Goal: Task Accomplishment & Management: Manage account settings

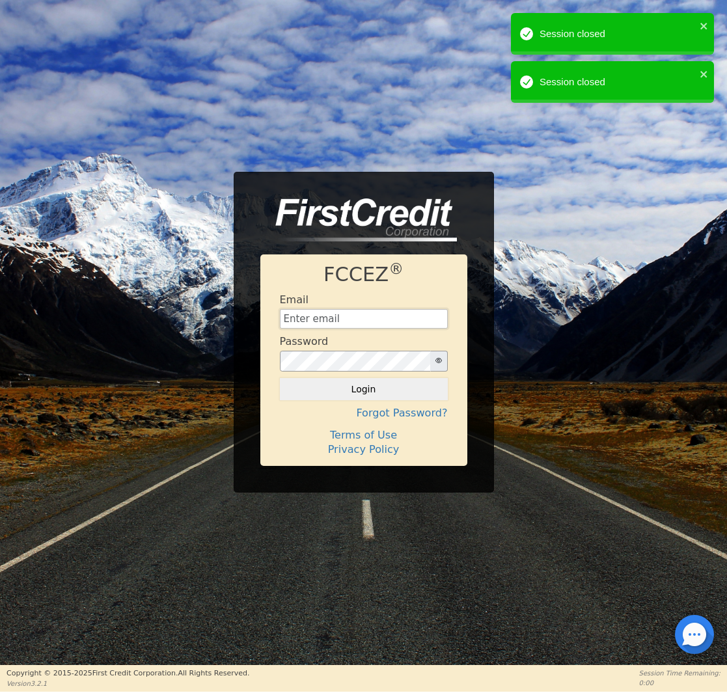
type input "[EMAIL_ADDRESS][DOMAIN_NAME]"
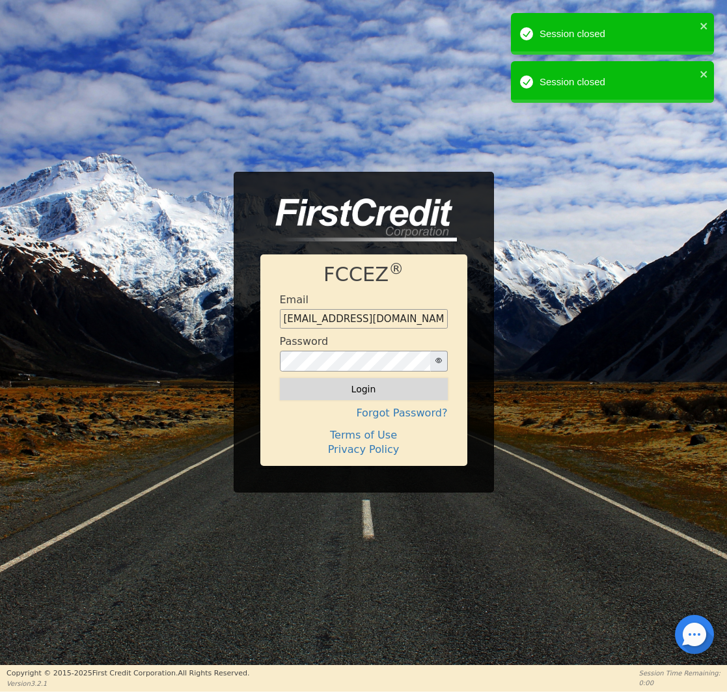
click at [371, 396] on button "Login" at bounding box center [364, 389] width 168 height 22
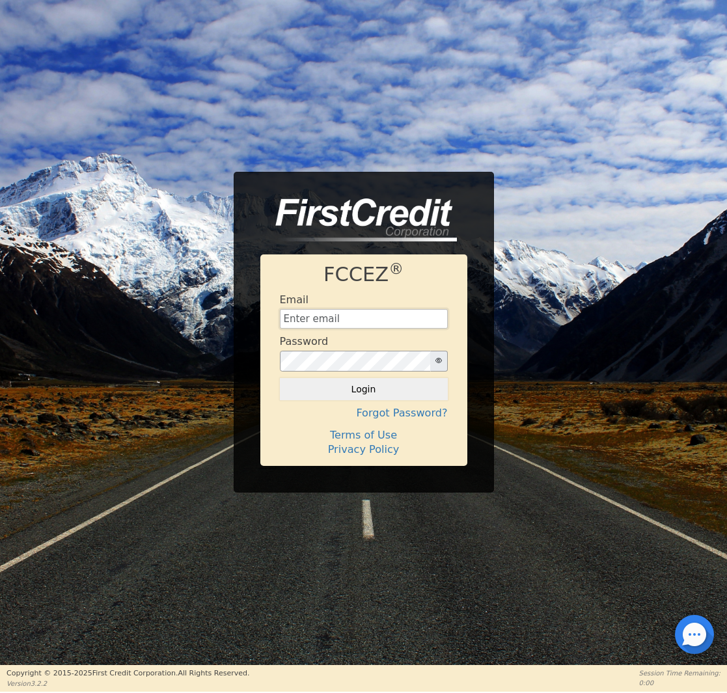
type input "[EMAIL_ADDRESS][DOMAIN_NAME]"
click at [372, 385] on button "Login" at bounding box center [364, 389] width 168 height 22
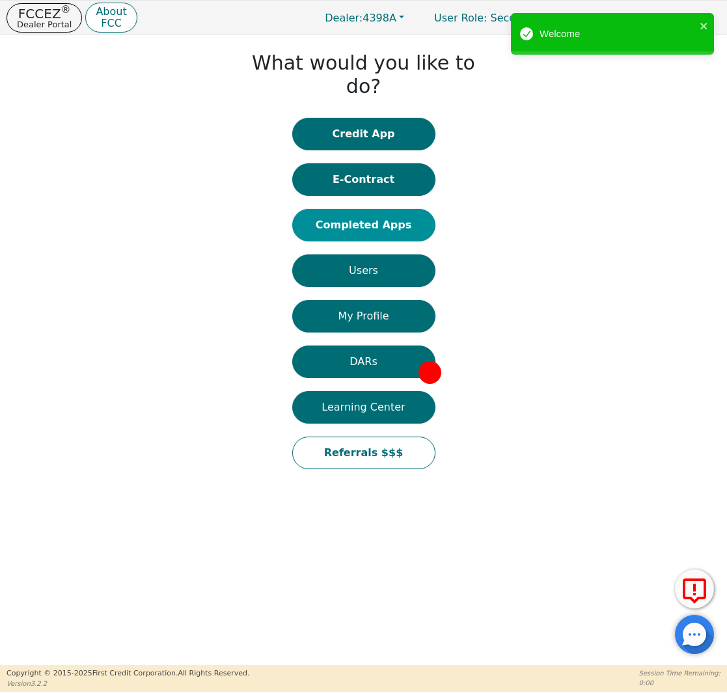
click at [380, 212] on button "Completed Apps" at bounding box center [363, 225] width 143 height 33
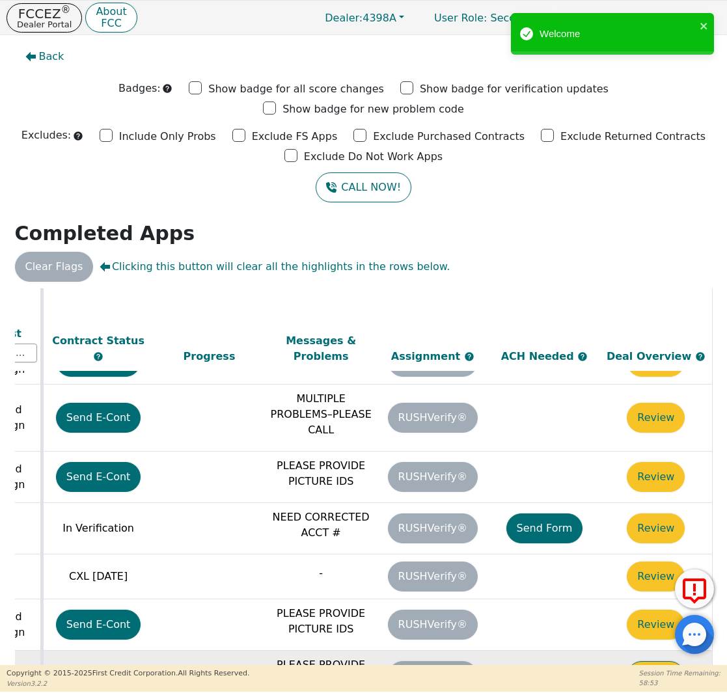
scroll to position [681, 729]
click at [633, 661] on button "Review" at bounding box center [656, 676] width 58 height 30
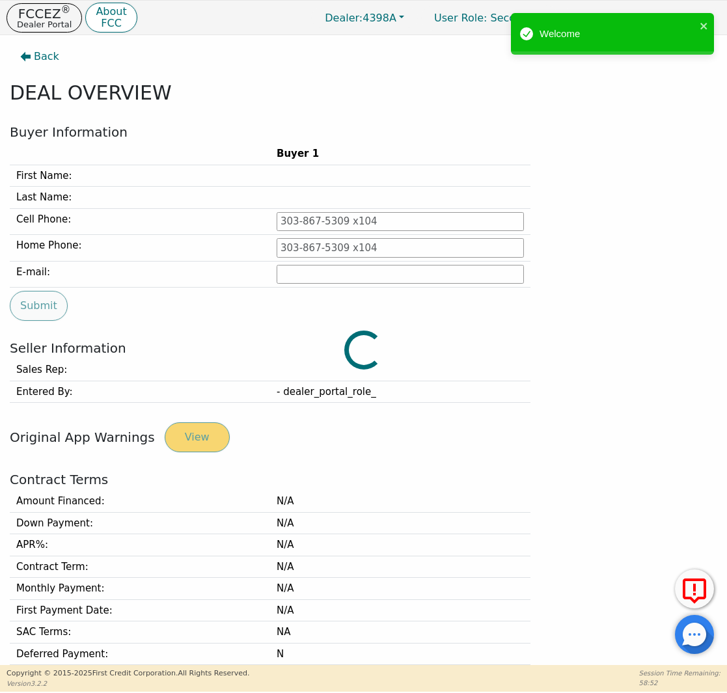
type input "[PHONE_NUMBER]"
type input "[EMAIL_ADDRESS][DOMAIN_NAME]"
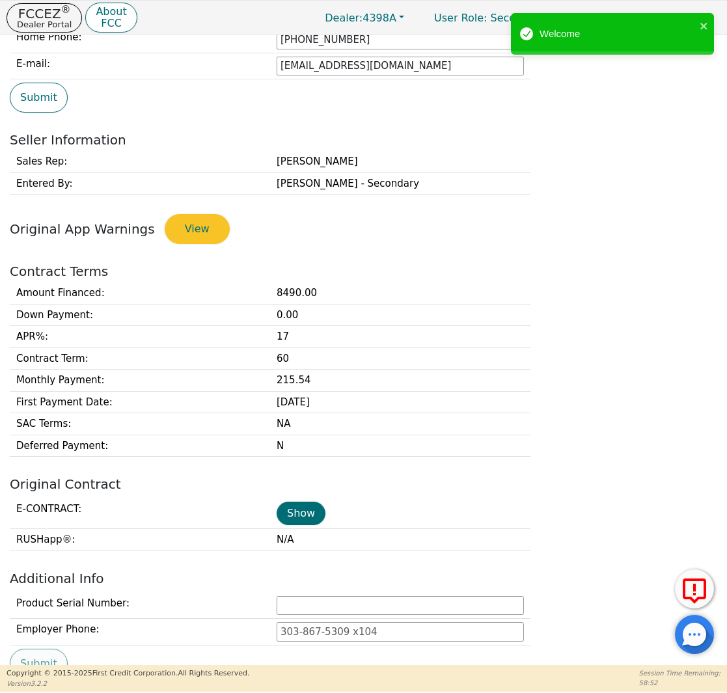
scroll to position [265, 0]
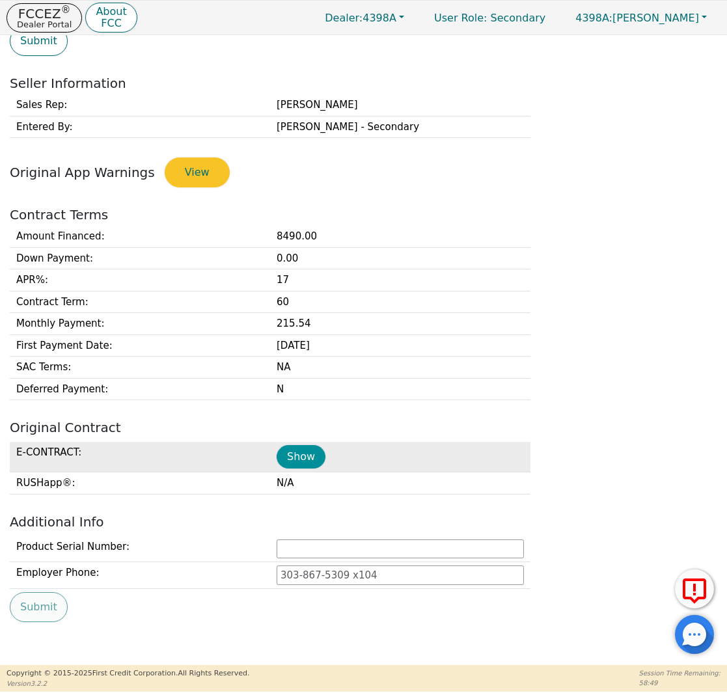
click at [303, 450] on button "Show" at bounding box center [301, 456] width 49 height 23
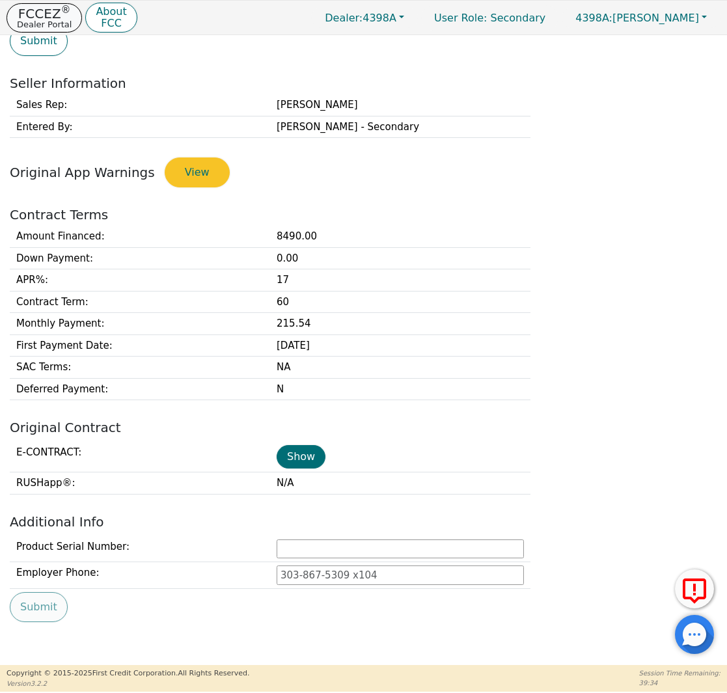
click at [53, 23] on p "Dealer Portal" at bounding box center [44, 24] width 55 height 8
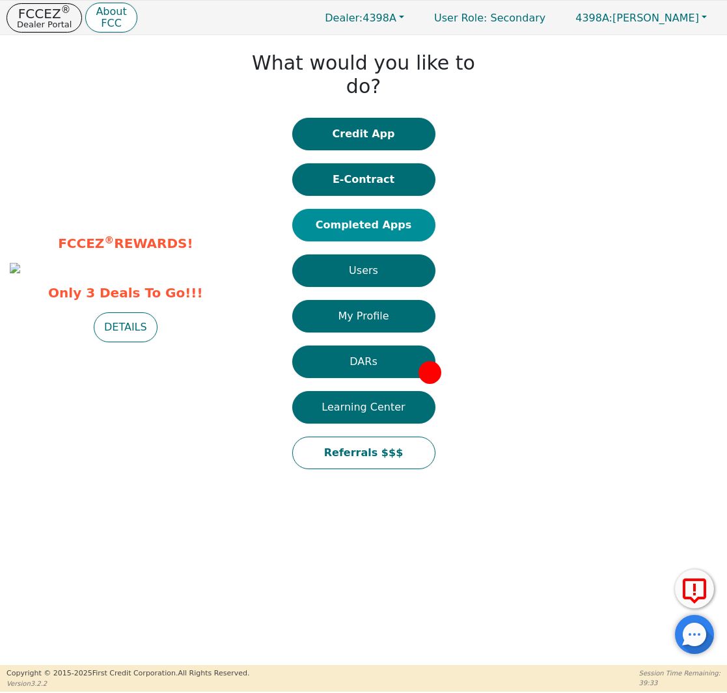
click at [364, 209] on button "Completed Apps" at bounding box center [363, 225] width 143 height 33
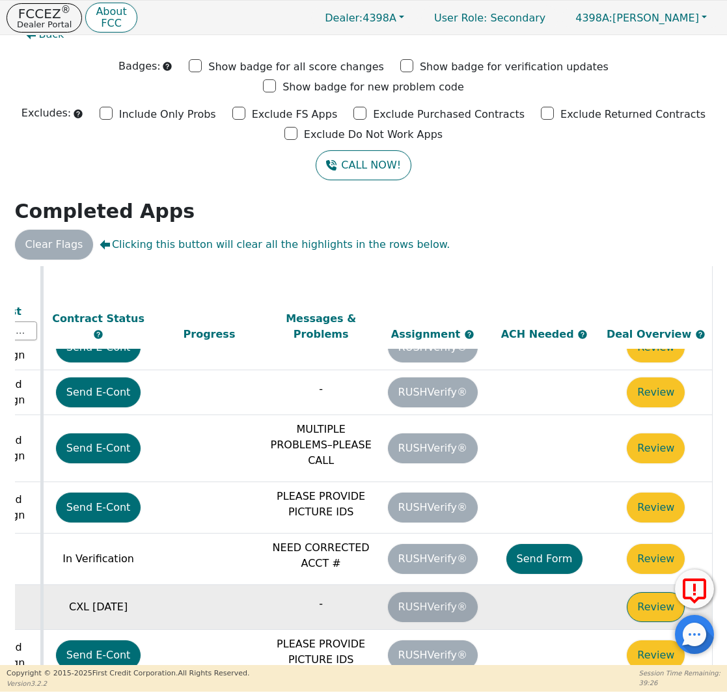
scroll to position [628, 729]
click at [657, 592] on button "Review" at bounding box center [656, 607] width 58 height 30
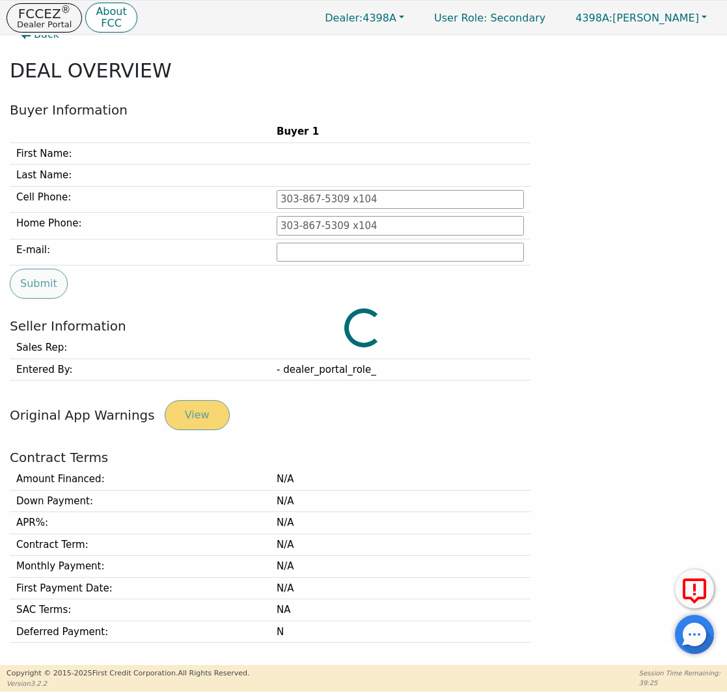
type input "[PHONE_NUMBER]"
type input "[EMAIL_ADDRESS][DOMAIN_NAME]"
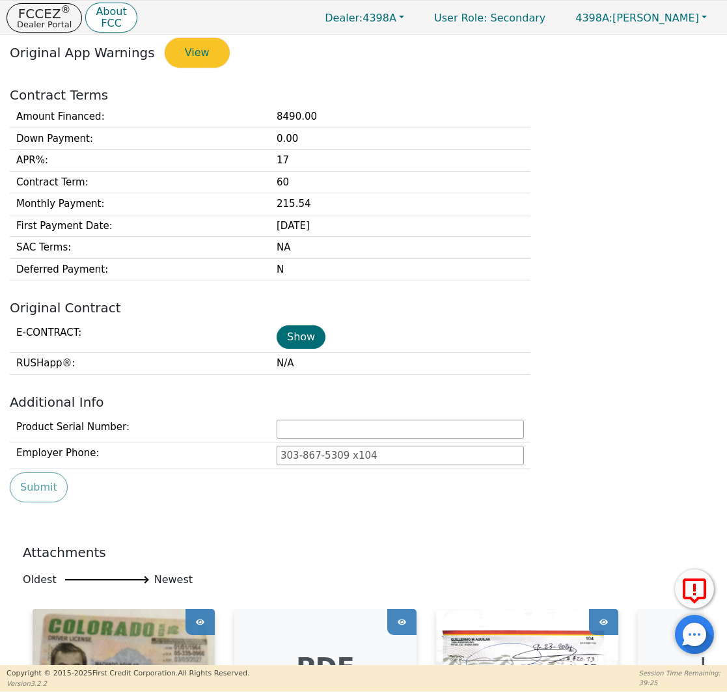
scroll to position [415, 0]
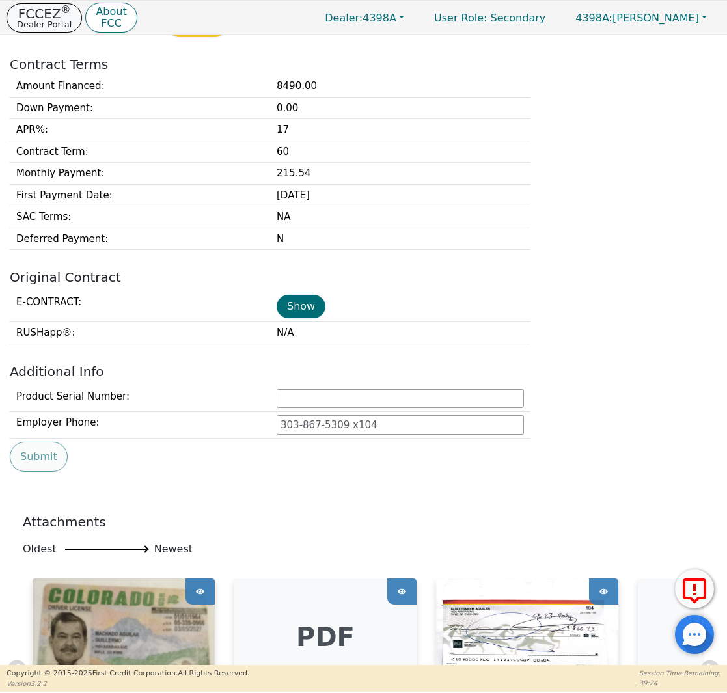
click at [42, 20] on p "Dealer Portal" at bounding box center [44, 24] width 55 height 8
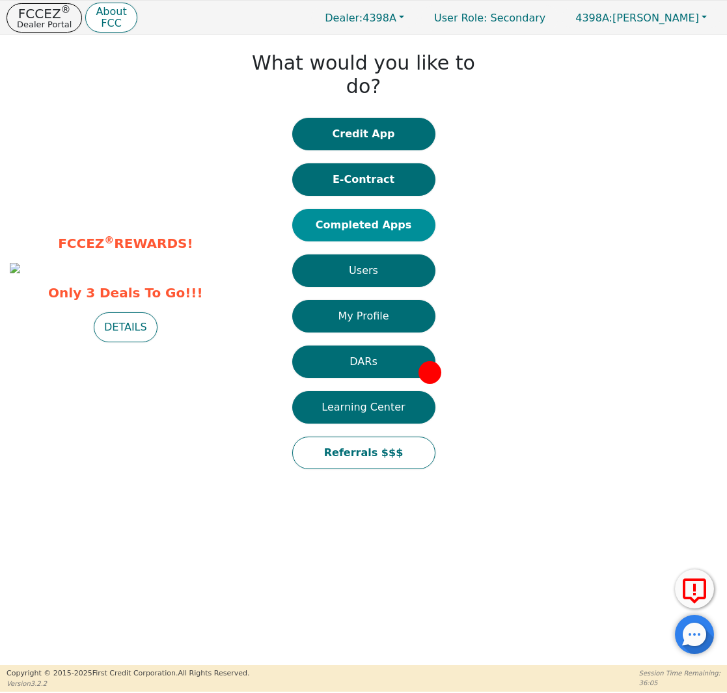
click at [380, 215] on button "Completed Apps" at bounding box center [363, 225] width 143 height 33
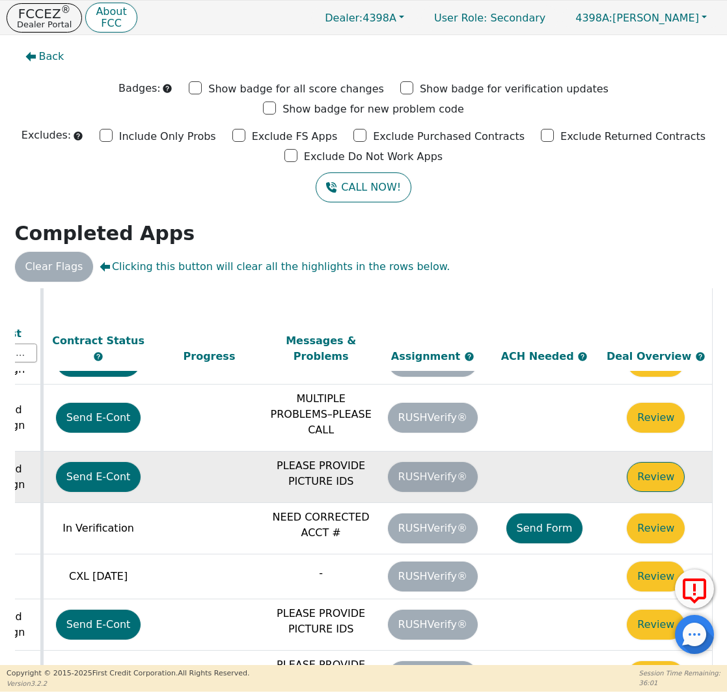
scroll to position [681, 729]
click at [639, 462] on button "Review" at bounding box center [656, 477] width 58 height 30
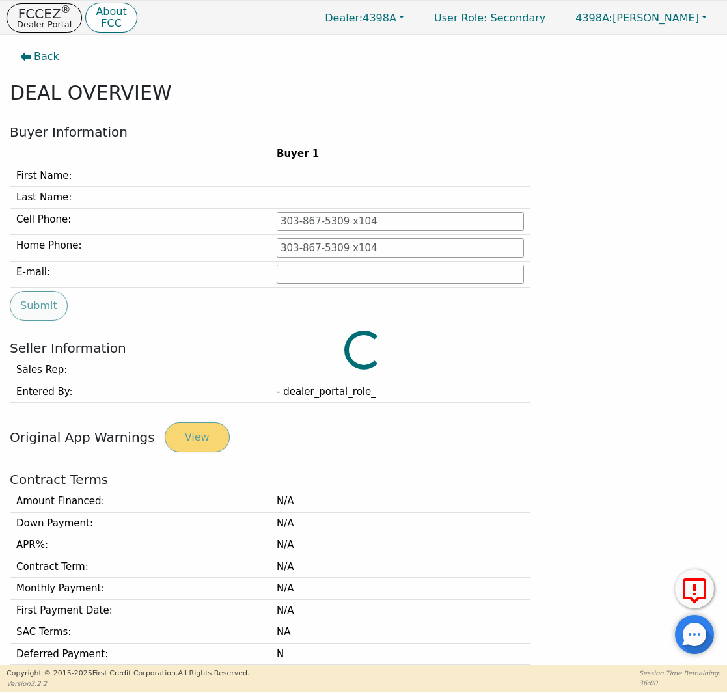
type input "[PHONE_NUMBER]"
type input "[EMAIL_ADDRESS][DOMAIN_NAME]"
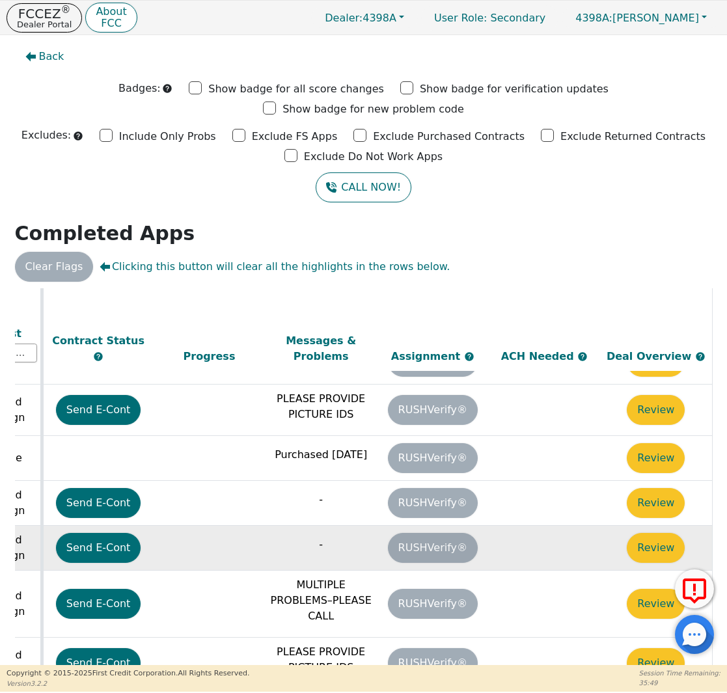
scroll to position [495, 729]
click at [677, 525] on td "Review" at bounding box center [656, 547] width 112 height 45
click at [653, 533] on button "Review" at bounding box center [656, 548] width 58 height 30
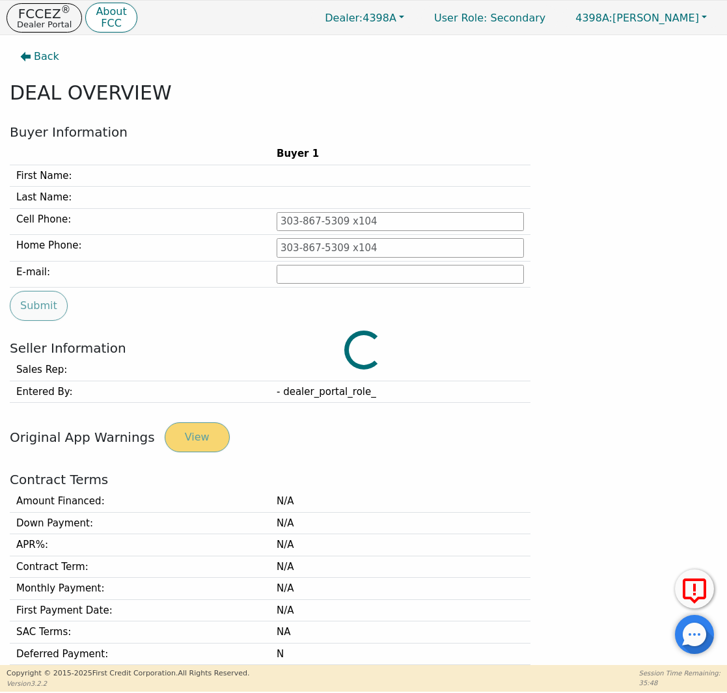
type input "[PHONE_NUMBER]"
type input "[PERSON_NAME][EMAIL_ADDRESS][PERSON_NAME][DOMAIN_NAME]"
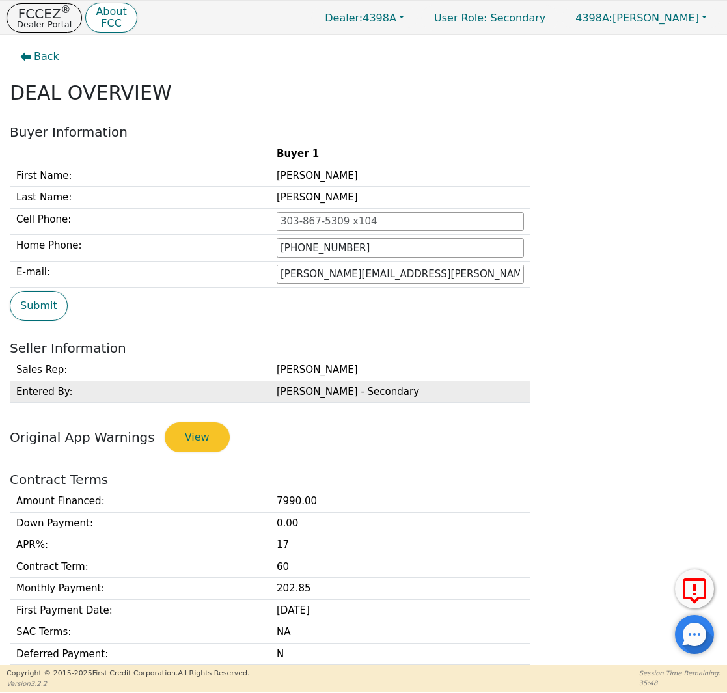
scroll to position [333, 0]
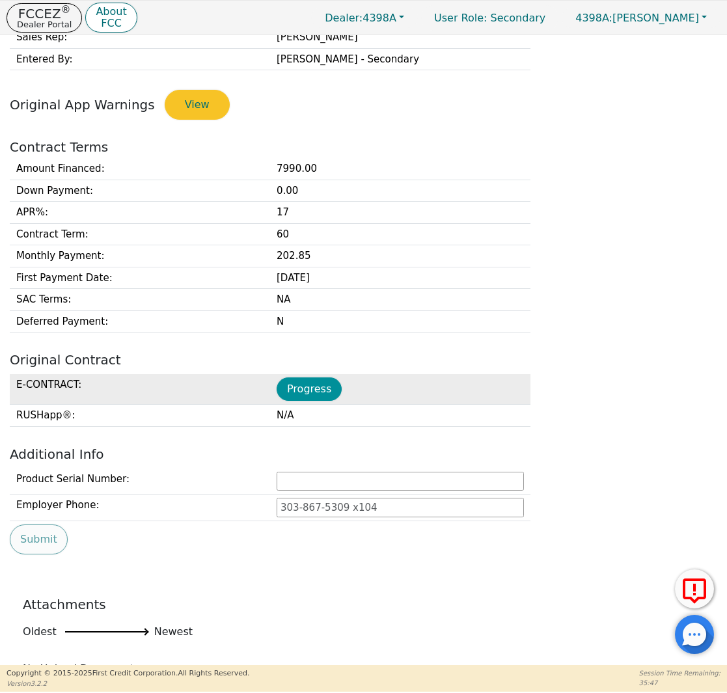
click at [308, 381] on button "Progress" at bounding box center [309, 388] width 65 height 23
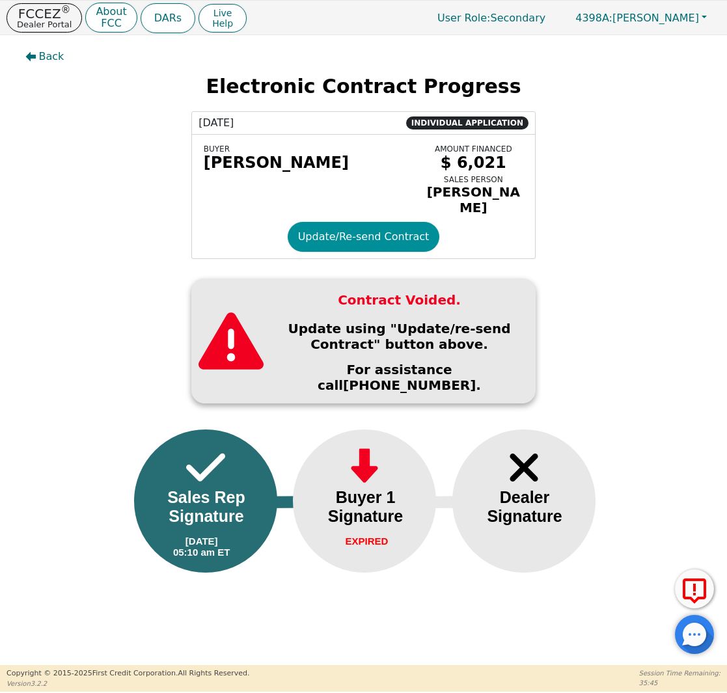
click at [380, 231] on button "Update/Re-send Contract" at bounding box center [364, 237] width 152 height 30
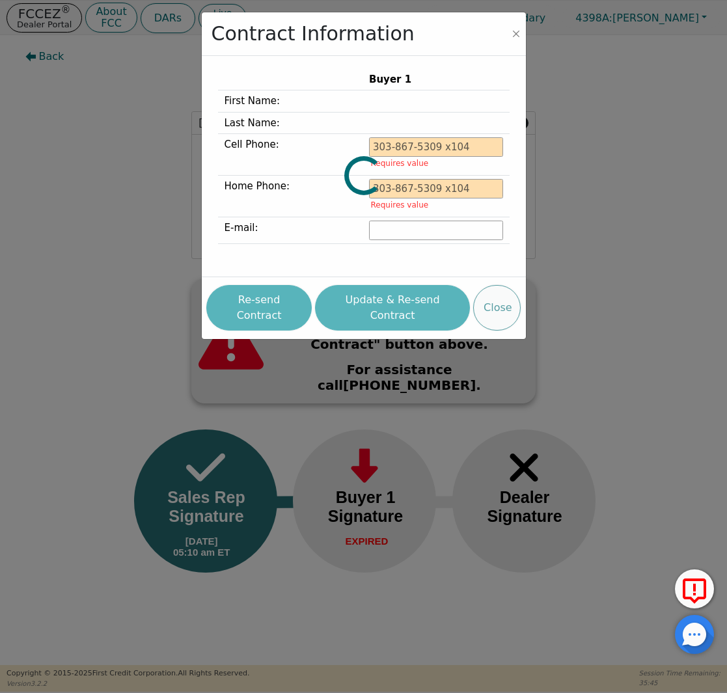
type input "[PHONE_NUMBER]"
type input "[PERSON_NAME][EMAIL_ADDRESS][PERSON_NAME][DOMAIN_NAME]"
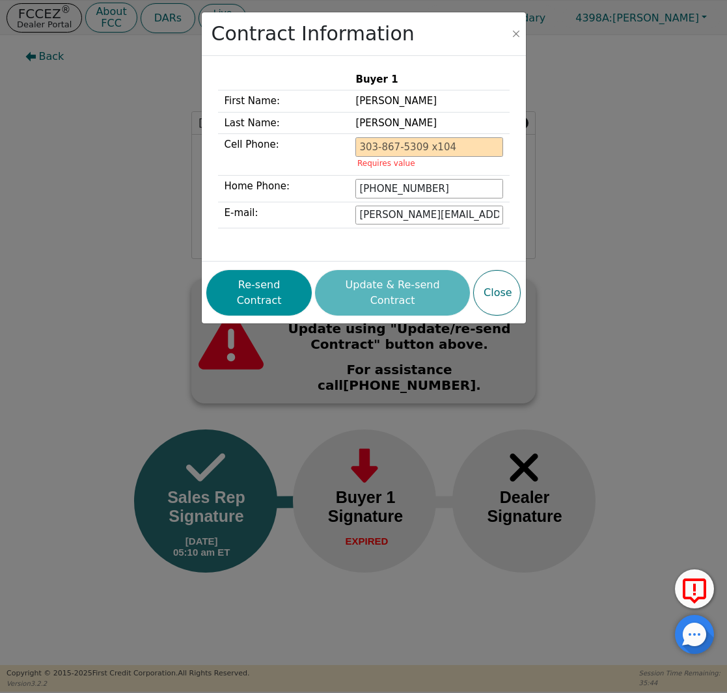
click at [277, 270] on button "Re-send Contract" at bounding box center [258, 293] width 105 height 46
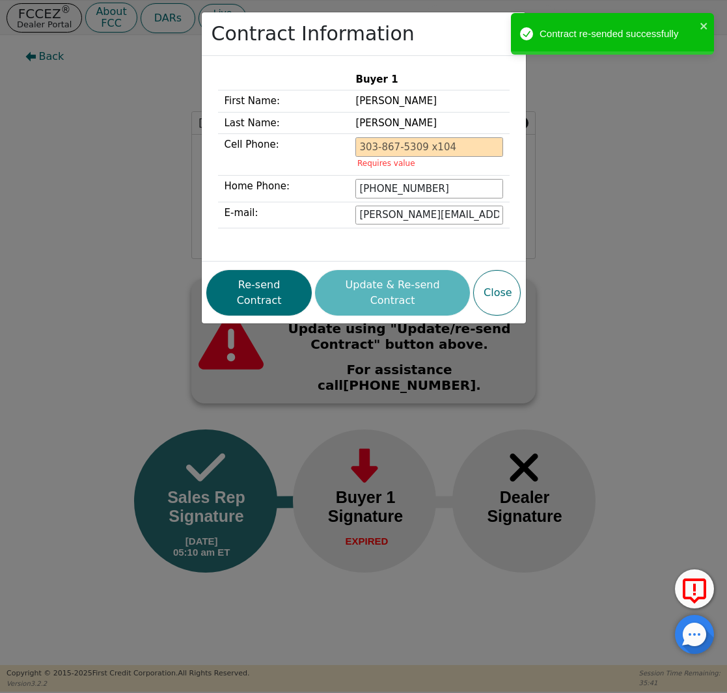
click at [125, 105] on div "Contract Information Buyer 1 First Name: [PERSON_NAME] Last Name: [PERSON_NAME]…" at bounding box center [363, 346] width 727 height 693
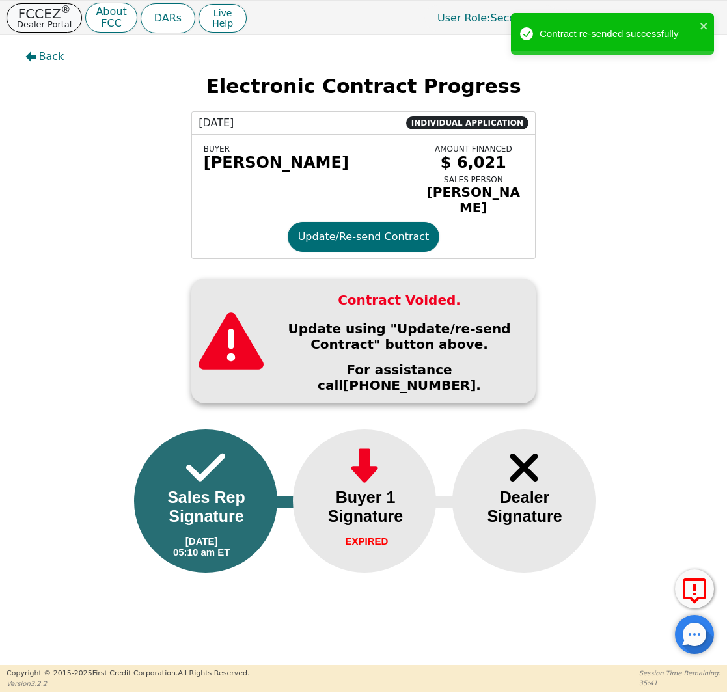
click at [39, 29] on p "Dealer Portal" at bounding box center [44, 24] width 55 height 8
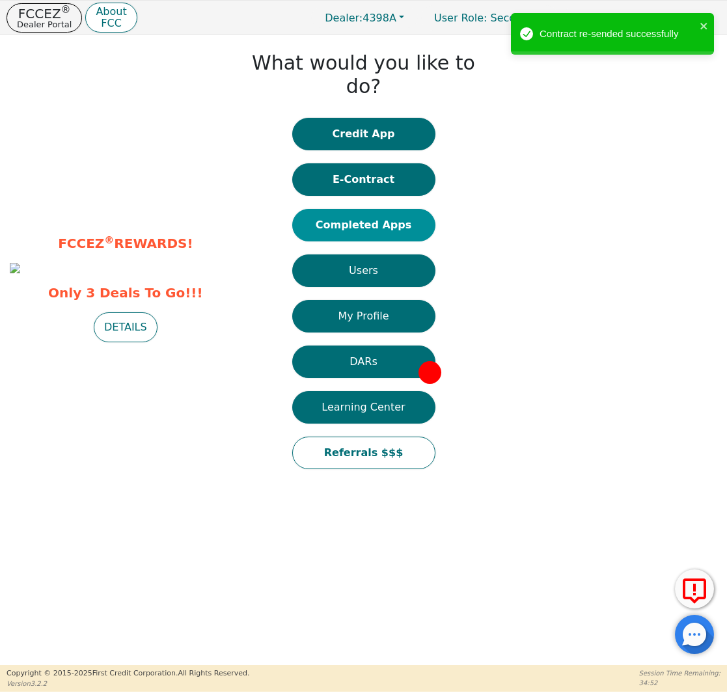
click at [343, 209] on button "Completed Apps" at bounding box center [363, 225] width 143 height 33
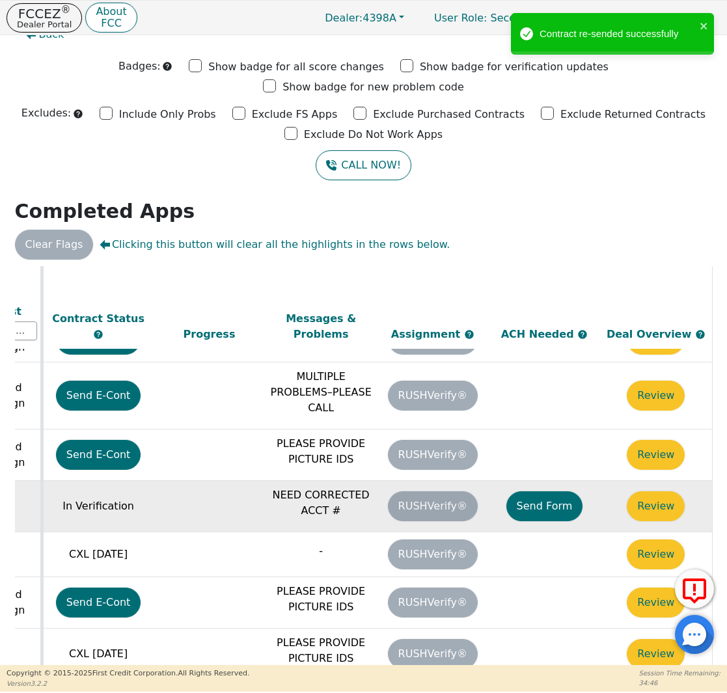
click at [535, 491] on button "Send Form" at bounding box center [544, 506] width 77 height 30
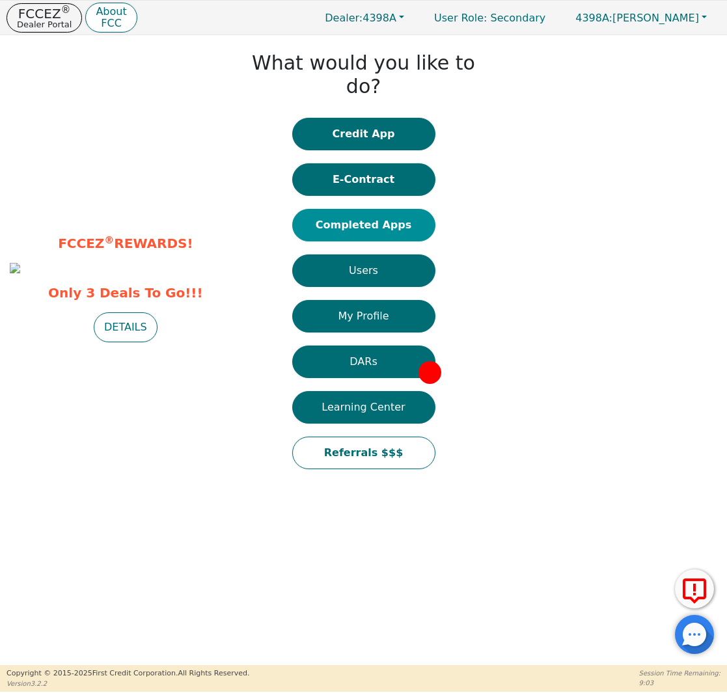
click at [385, 209] on button "Completed Apps" at bounding box center [363, 225] width 143 height 33
